Goal: Task Accomplishment & Management: Manage account settings

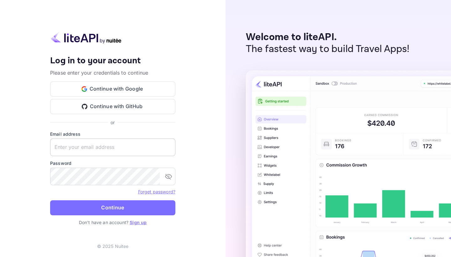
click at [96, 148] on input "text" at bounding box center [112, 147] width 125 height 18
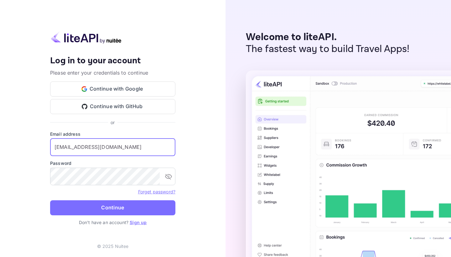
type input "[EMAIL_ADDRESS][DOMAIN_NAME]"
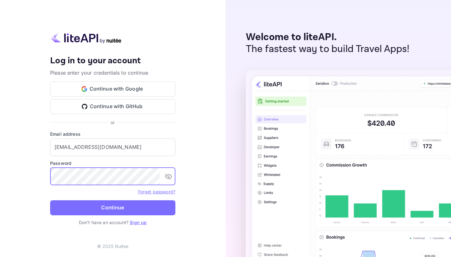
click at [113, 207] on button "Continue" at bounding box center [112, 207] width 125 height 15
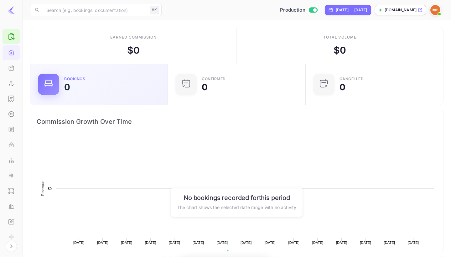
scroll to position [102, 134]
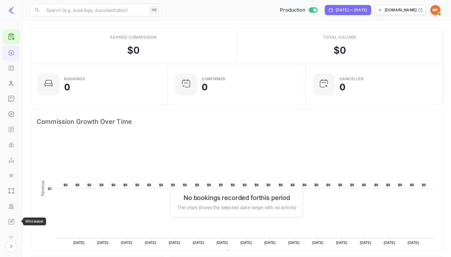
click at [13, 215] on div "Whitelabel" at bounding box center [11, 221] width 17 height 15
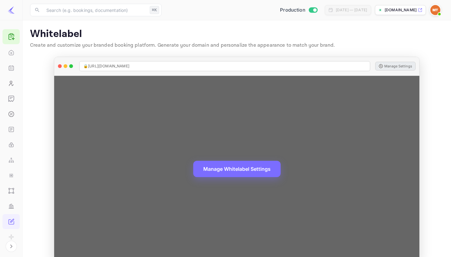
click at [391, 62] on button "Manage Settings" at bounding box center [395, 66] width 40 height 9
click at [221, 170] on button "Manage Whitelabel Settings" at bounding box center [236, 168] width 87 height 16
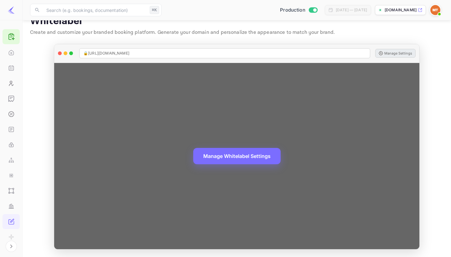
scroll to position [13, 0]
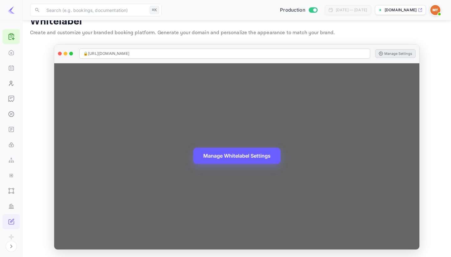
click at [255, 158] on button "Manage Whitelabel Settings" at bounding box center [236, 156] width 87 height 16
